Goal: Book appointment/travel/reservation

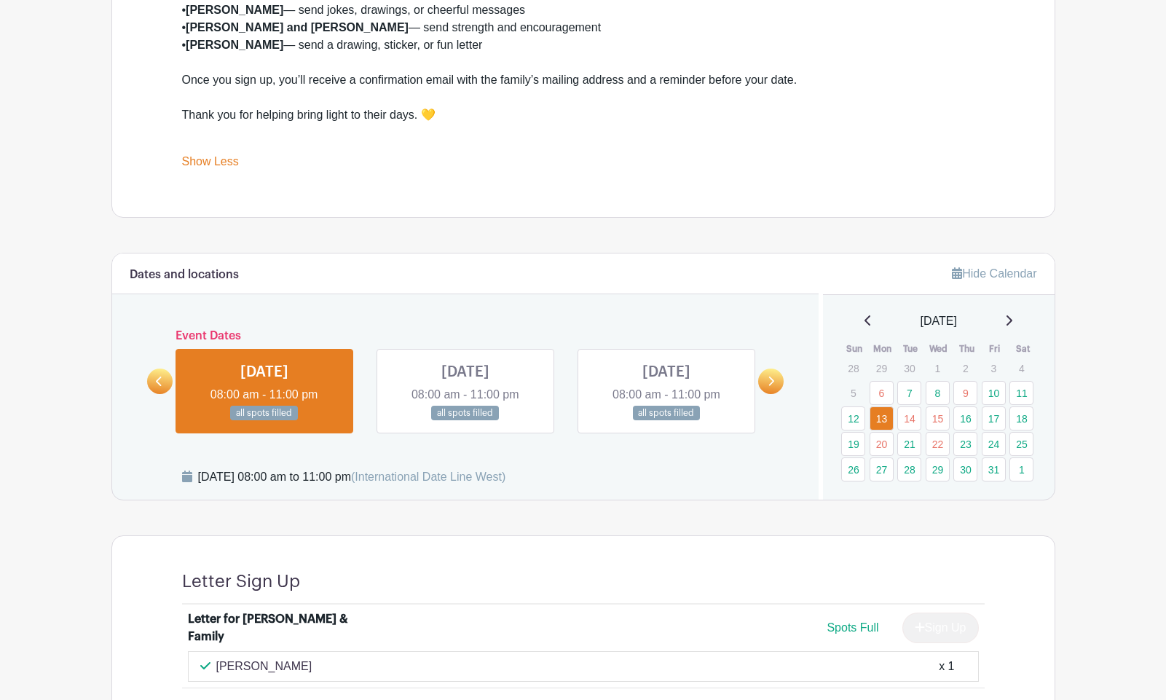
scroll to position [696, 0]
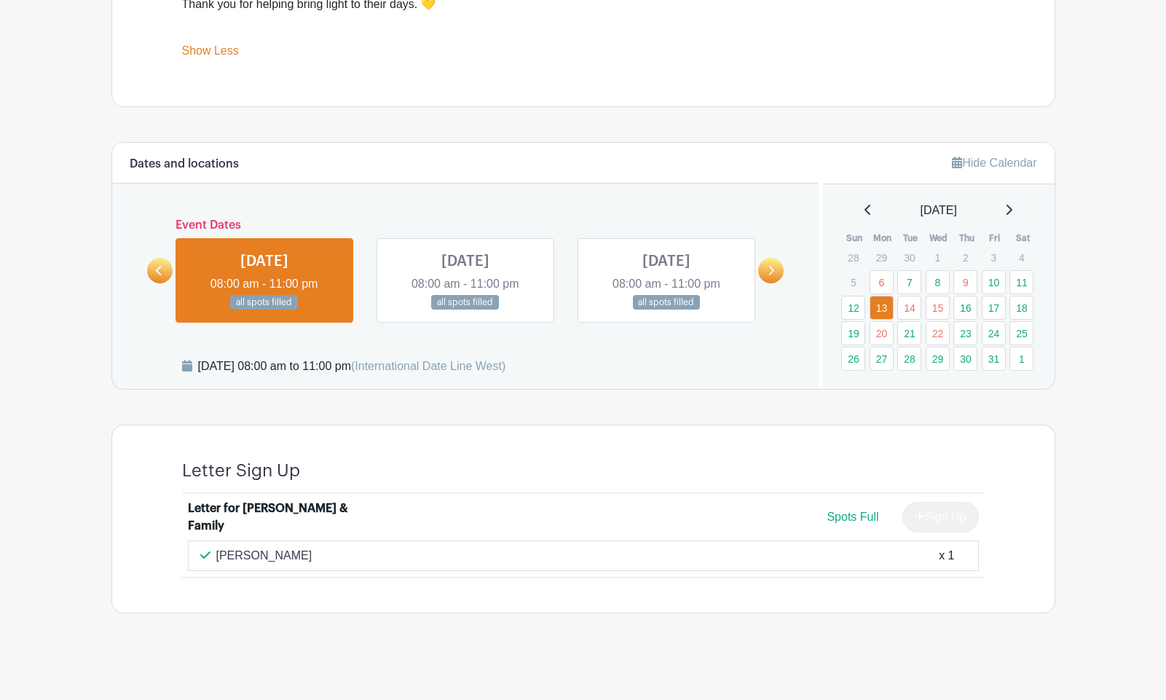
click at [465, 310] on link at bounding box center [465, 310] width 0 height 0
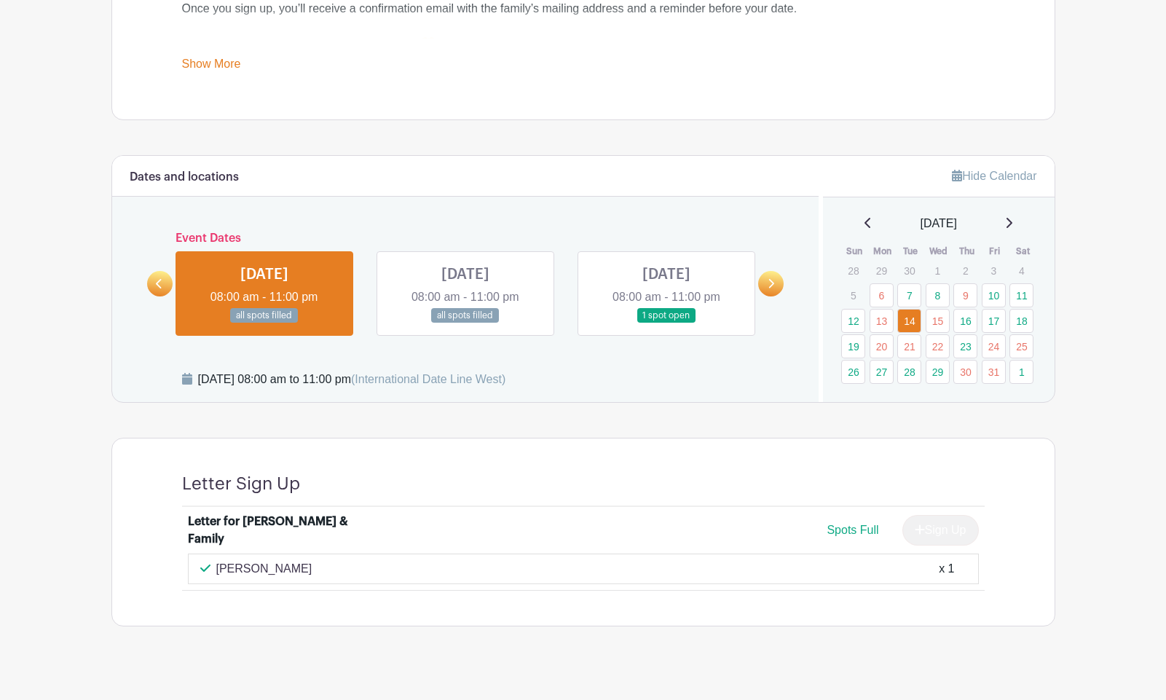
scroll to position [661, 0]
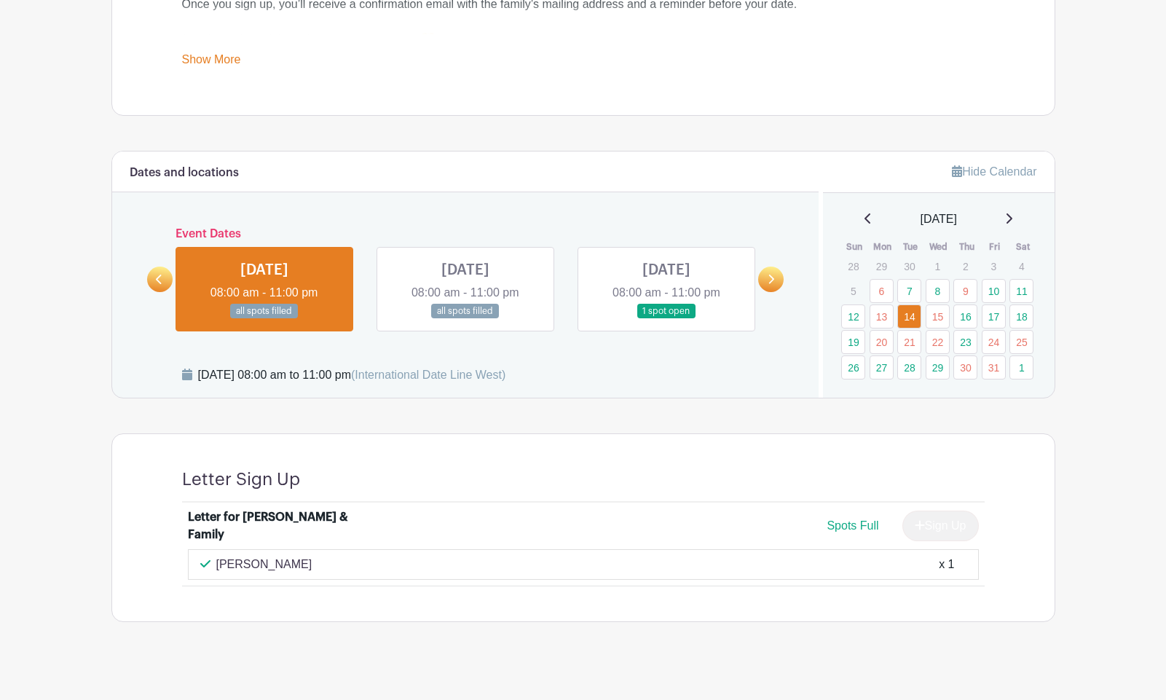
click at [667, 319] on link at bounding box center [667, 319] width 0 height 0
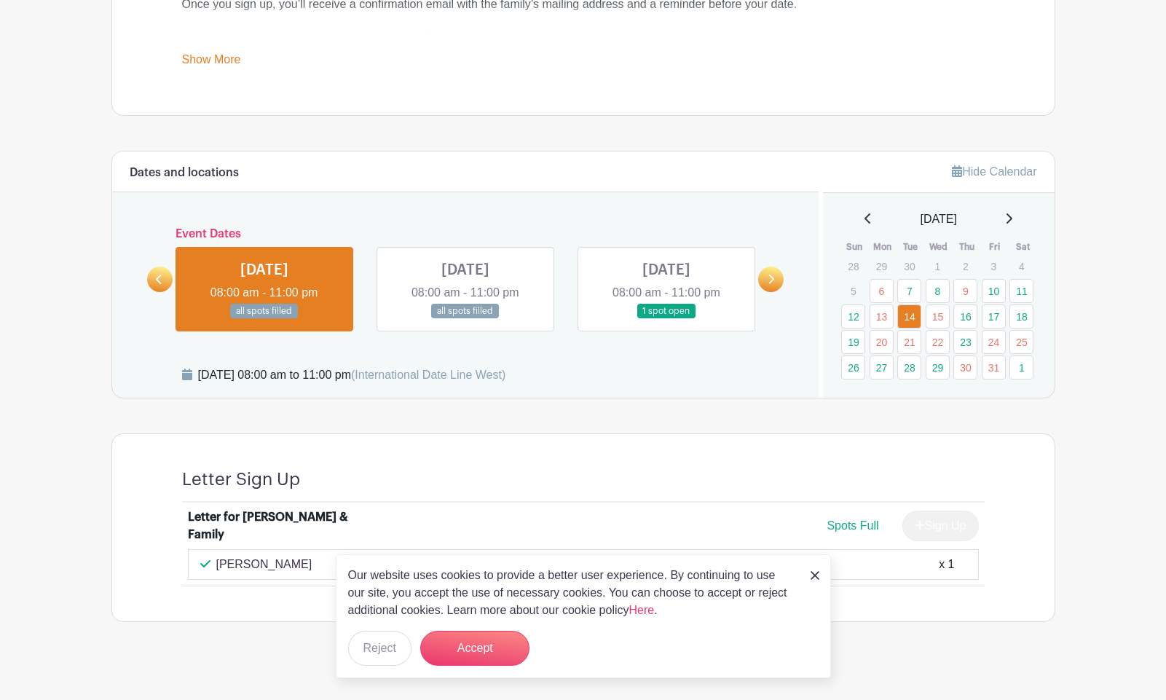
click at [465, 319] on link at bounding box center [465, 319] width 0 height 0
click at [774, 280] on icon at bounding box center [772, 279] width 6 height 9
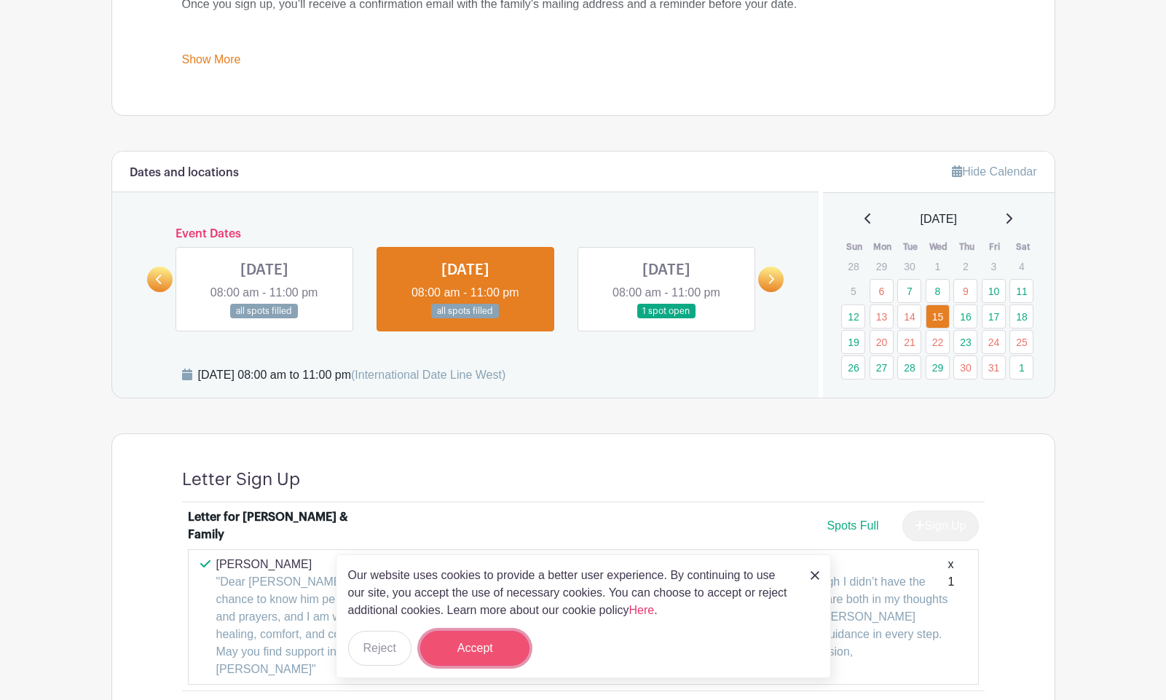
click at [454, 642] on button "Accept" at bounding box center [474, 648] width 109 height 35
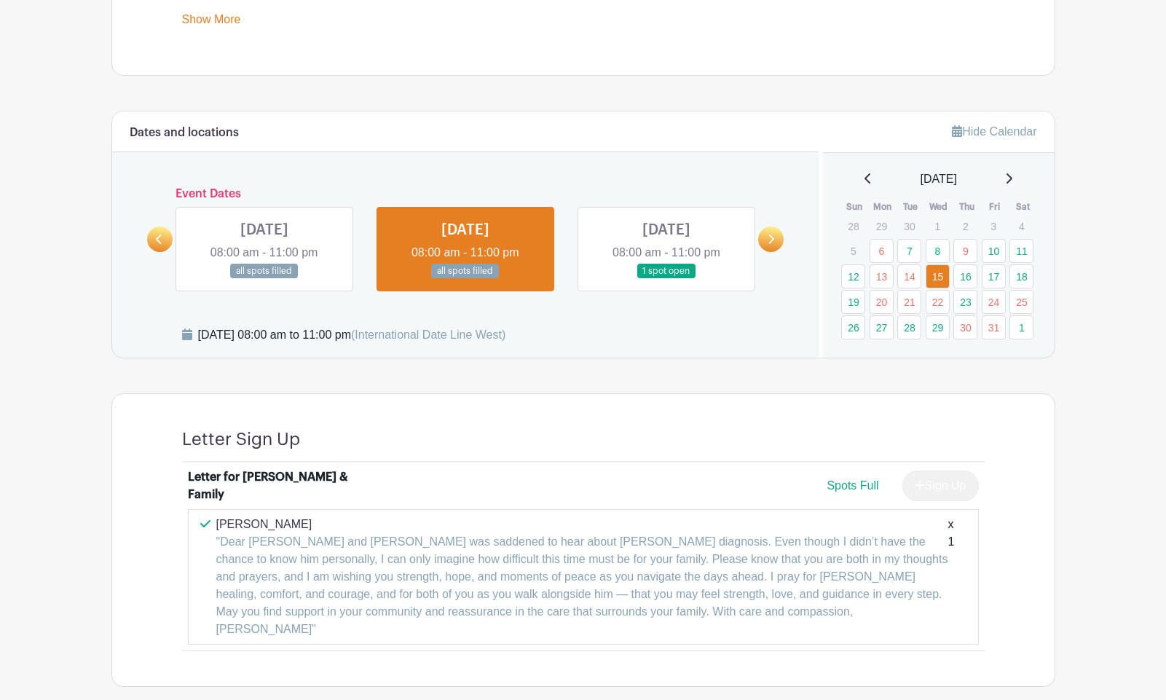
scroll to position [701, 0]
click at [264, 280] on link at bounding box center [264, 280] width 0 height 0
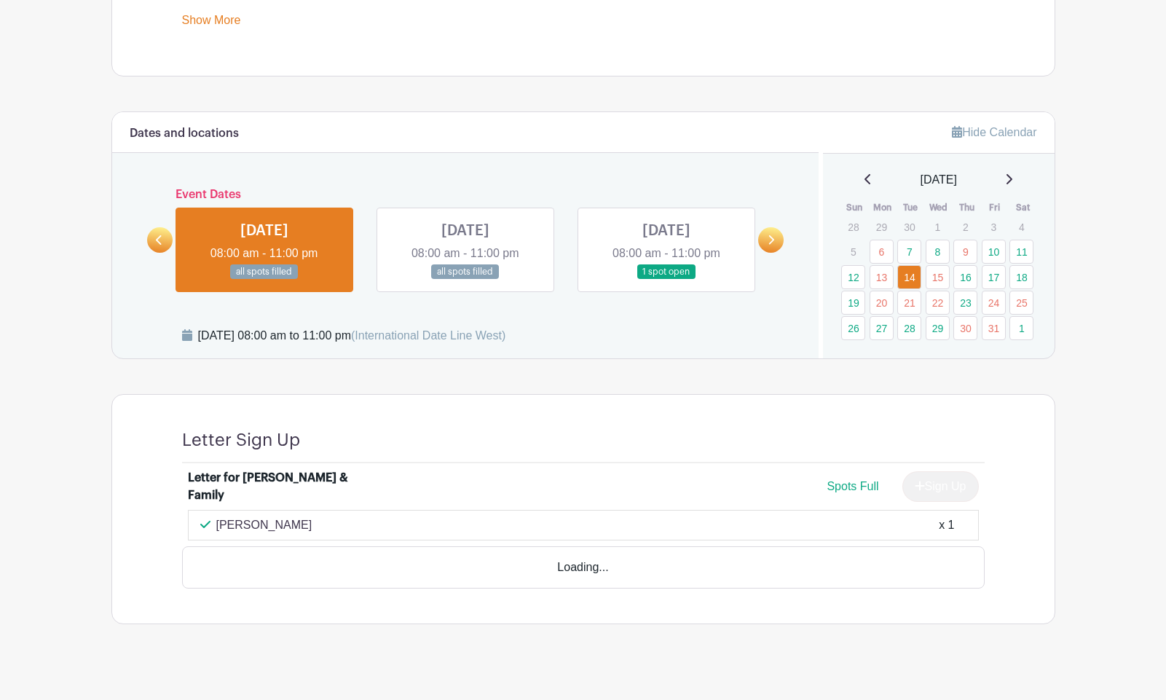
scroll to position [670, 0]
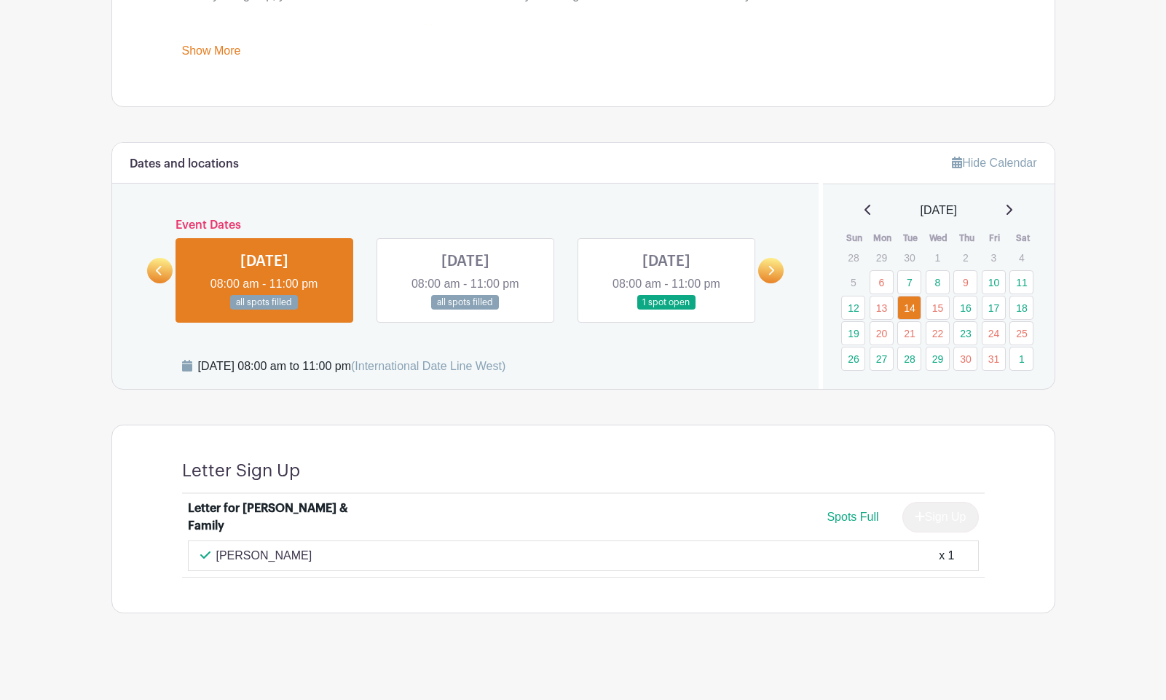
click at [667, 310] on link at bounding box center [667, 310] width 0 height 0
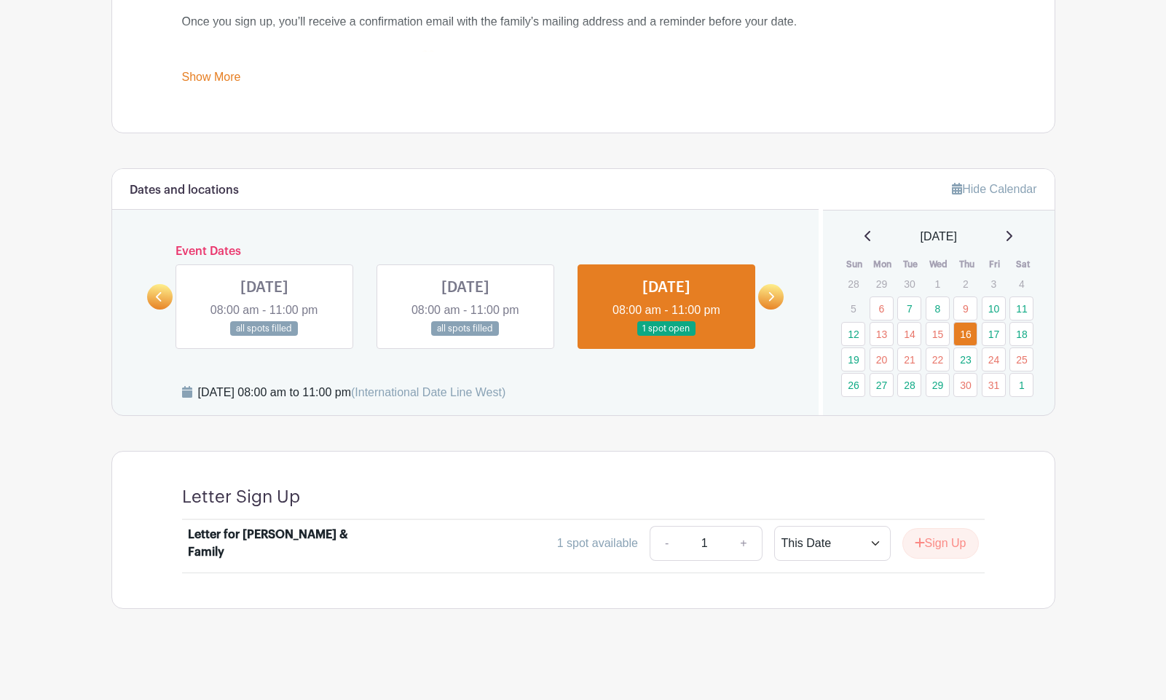
scroll to position [644, 0]
click at [777, 296] on link at bounding box center [770, 296] width 25 height 25
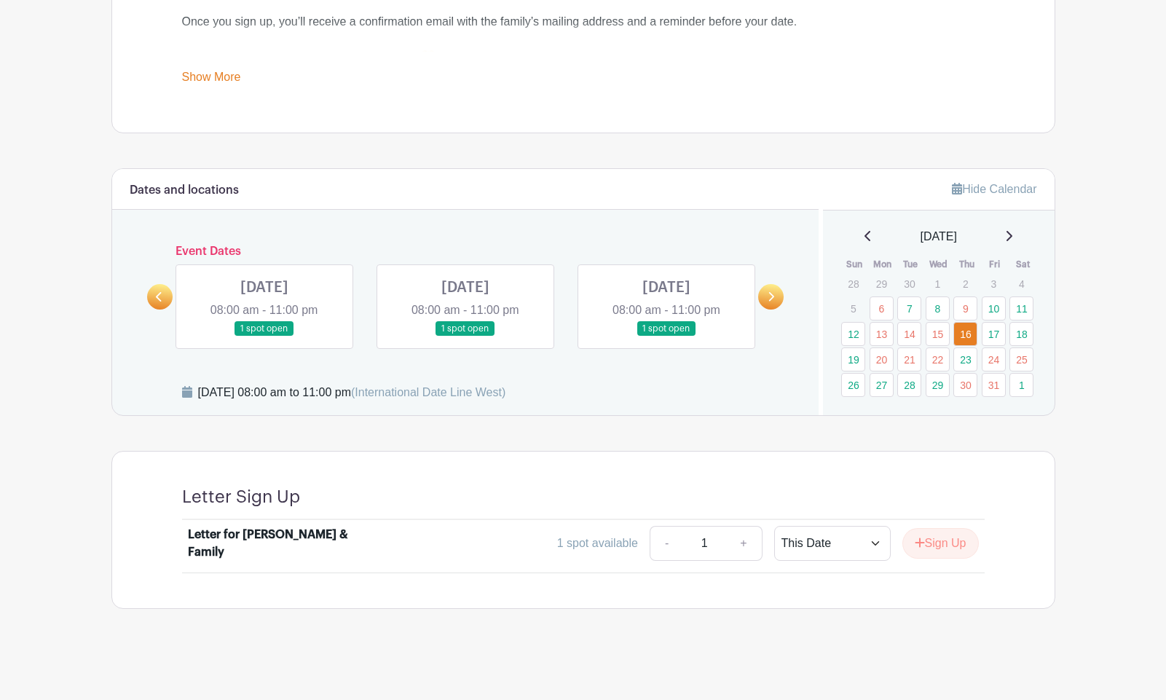
click at [264, 337] on link at bounding box center [264, 337] width 0 height 0
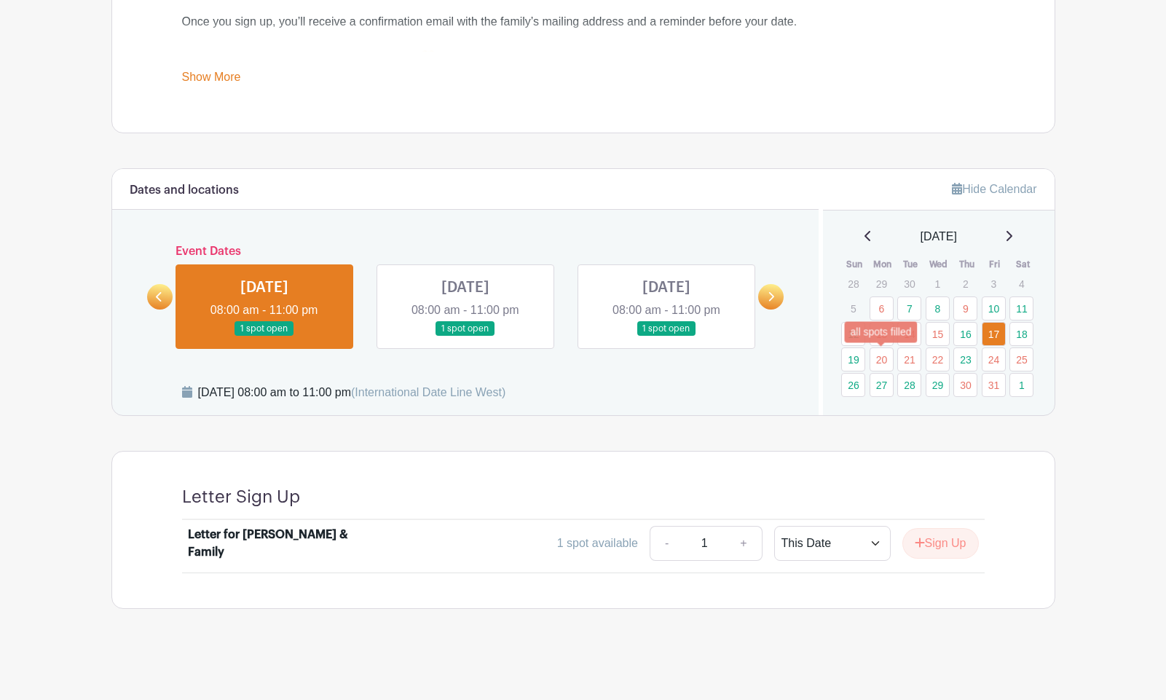
click at [883, 361] on link "20" at bounding box center [882, 359] width 24 height 24
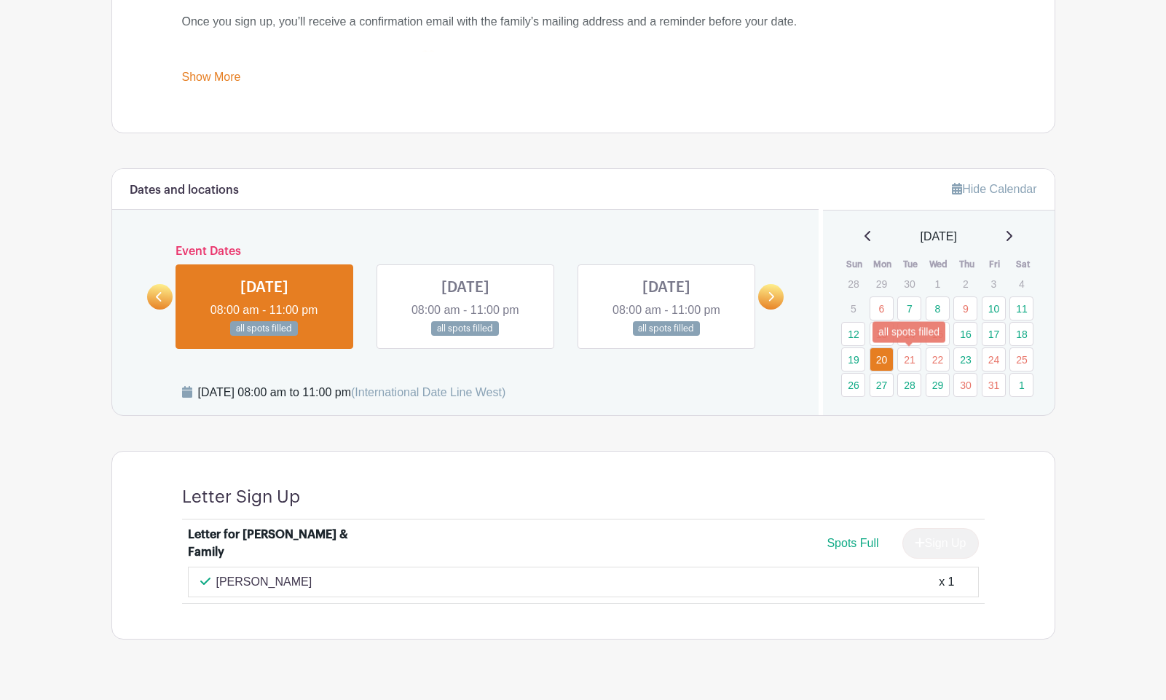
click at [907, 362] on link "21" at bounding box center [909, 359] width 24 height 24
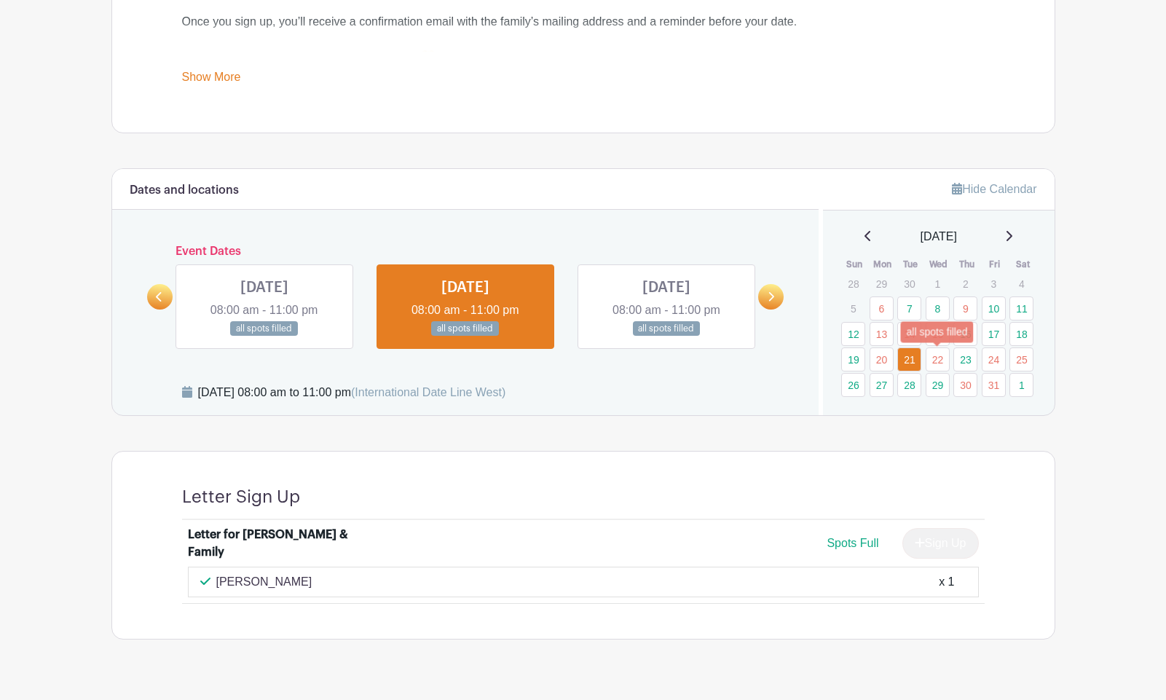
click at [935, 359] on link "22" at bounding box center [938, 359] width 24 height 24
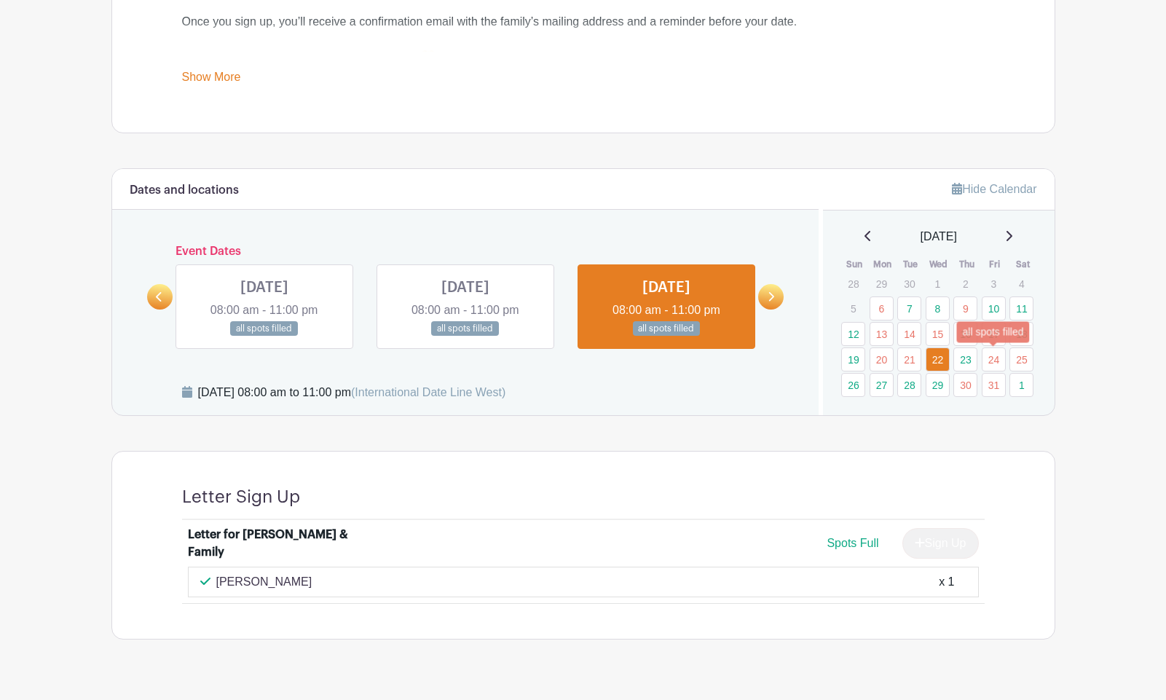
click at [990, 362] on link "24" at bounding box center [994, 359] width 24 height 24
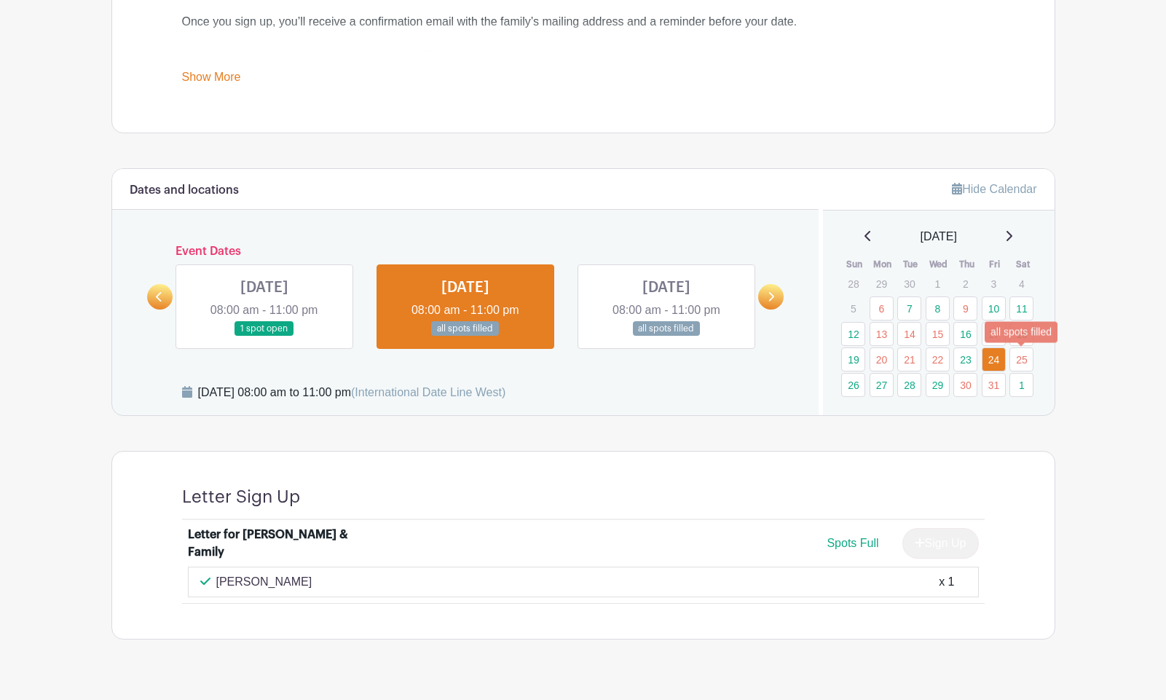
click at [1015, 360] on link "25" at bounding box center [1022, 359] width 24 height 24
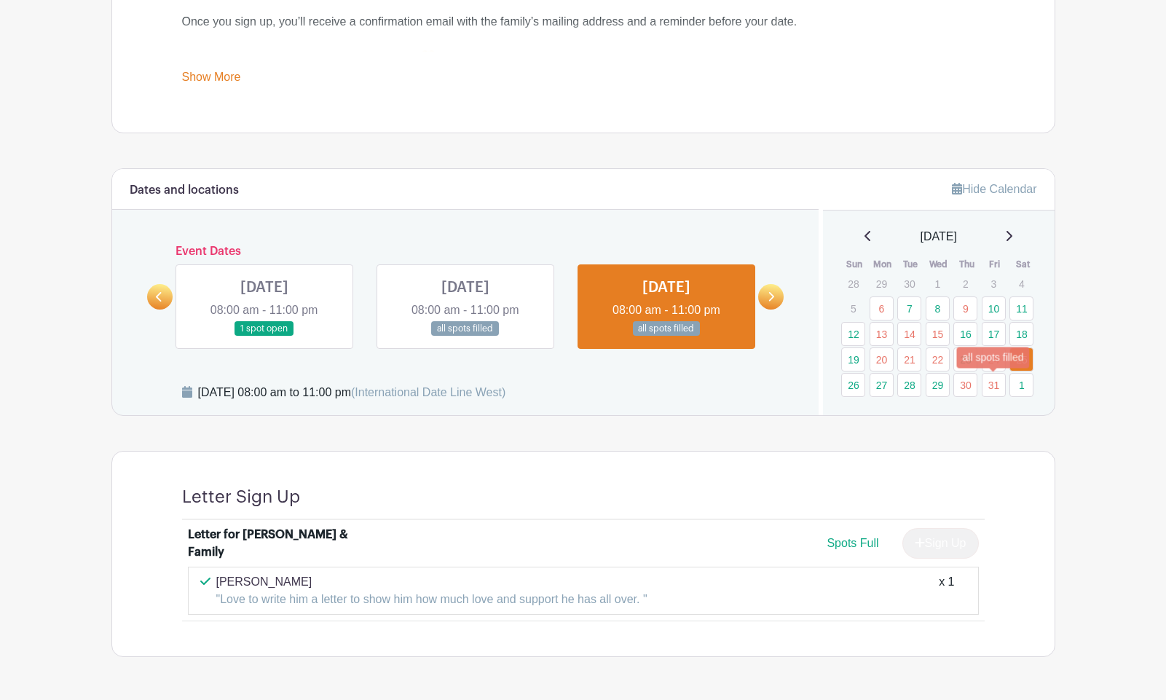
click at [991, 385] on link "31" at bounding box center [994, 385] width 24 height 24
click at [959, 388] on link "30" at bounding box center [966, 385] width 24 height 24
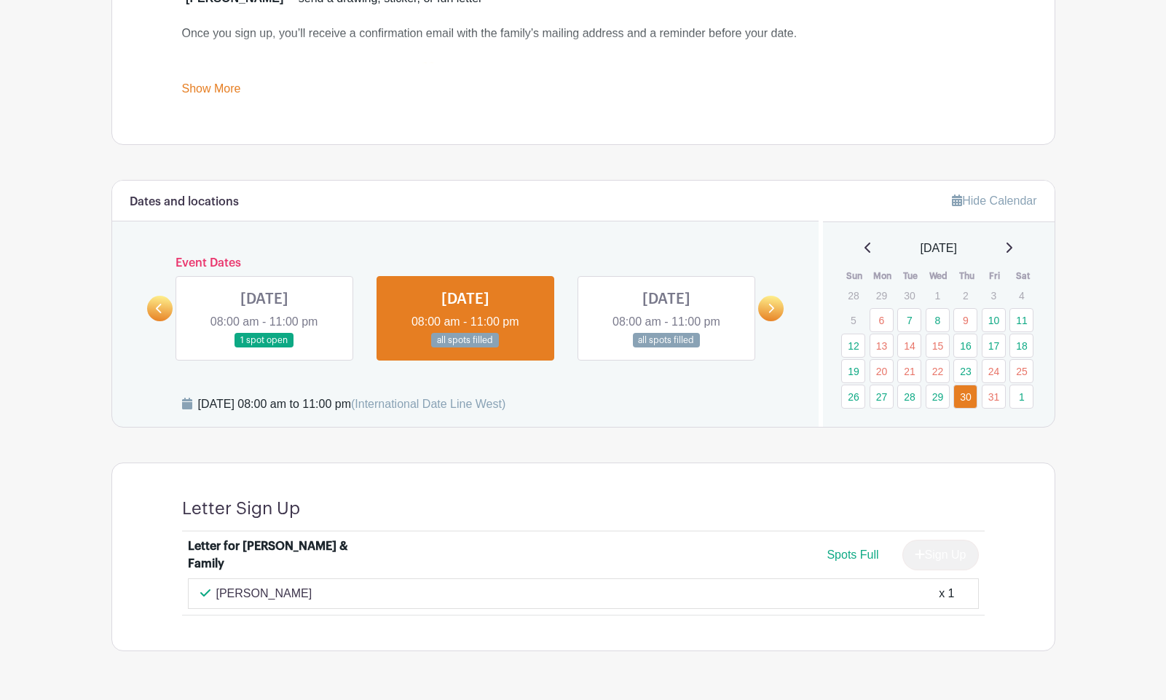
scroll to position [628, 0]
